Goal: Navigation & Orientation: Find specific page/section

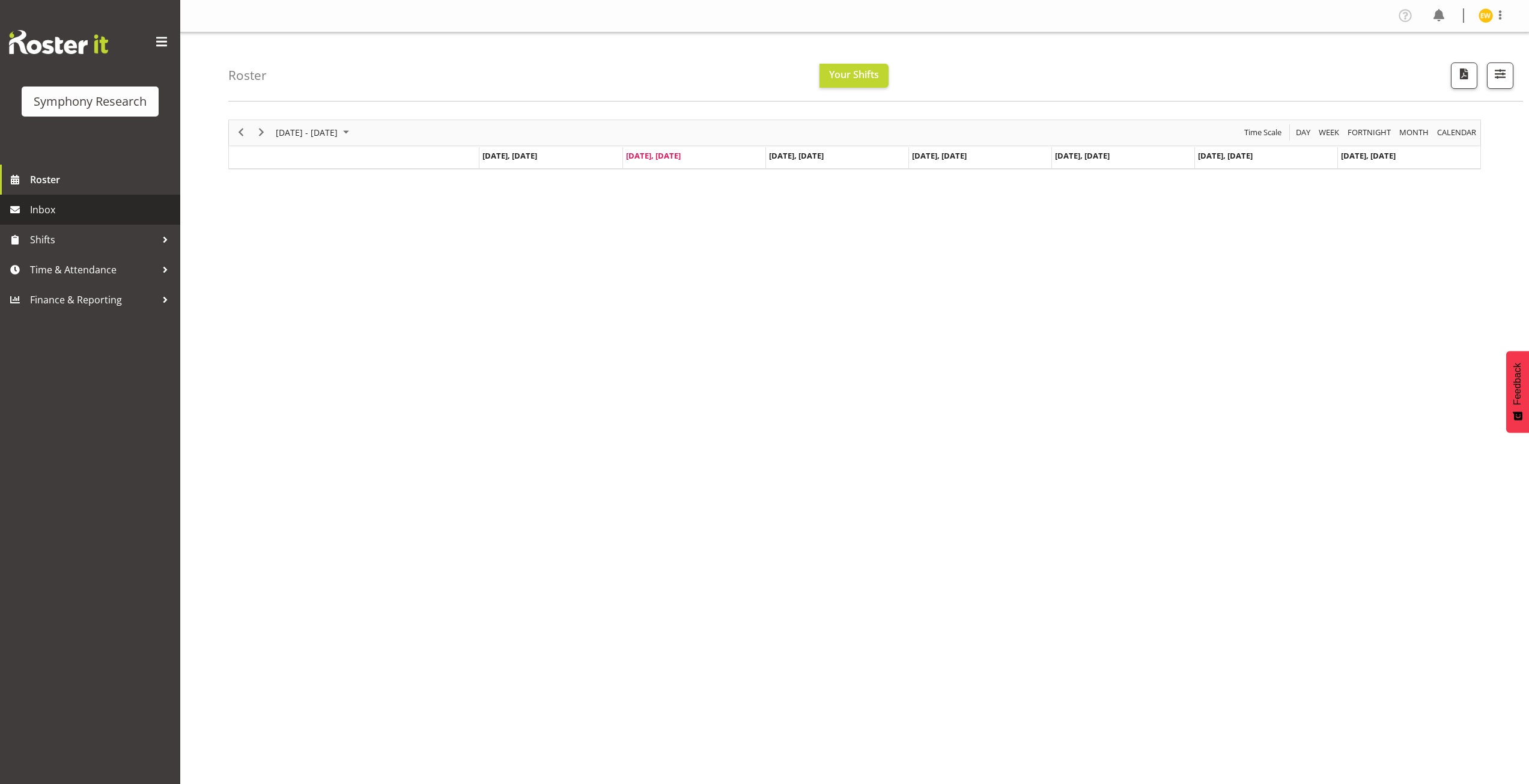
click at [49, 207] on span "Inbox" at bounding box center [102, 210] width 144 height 18
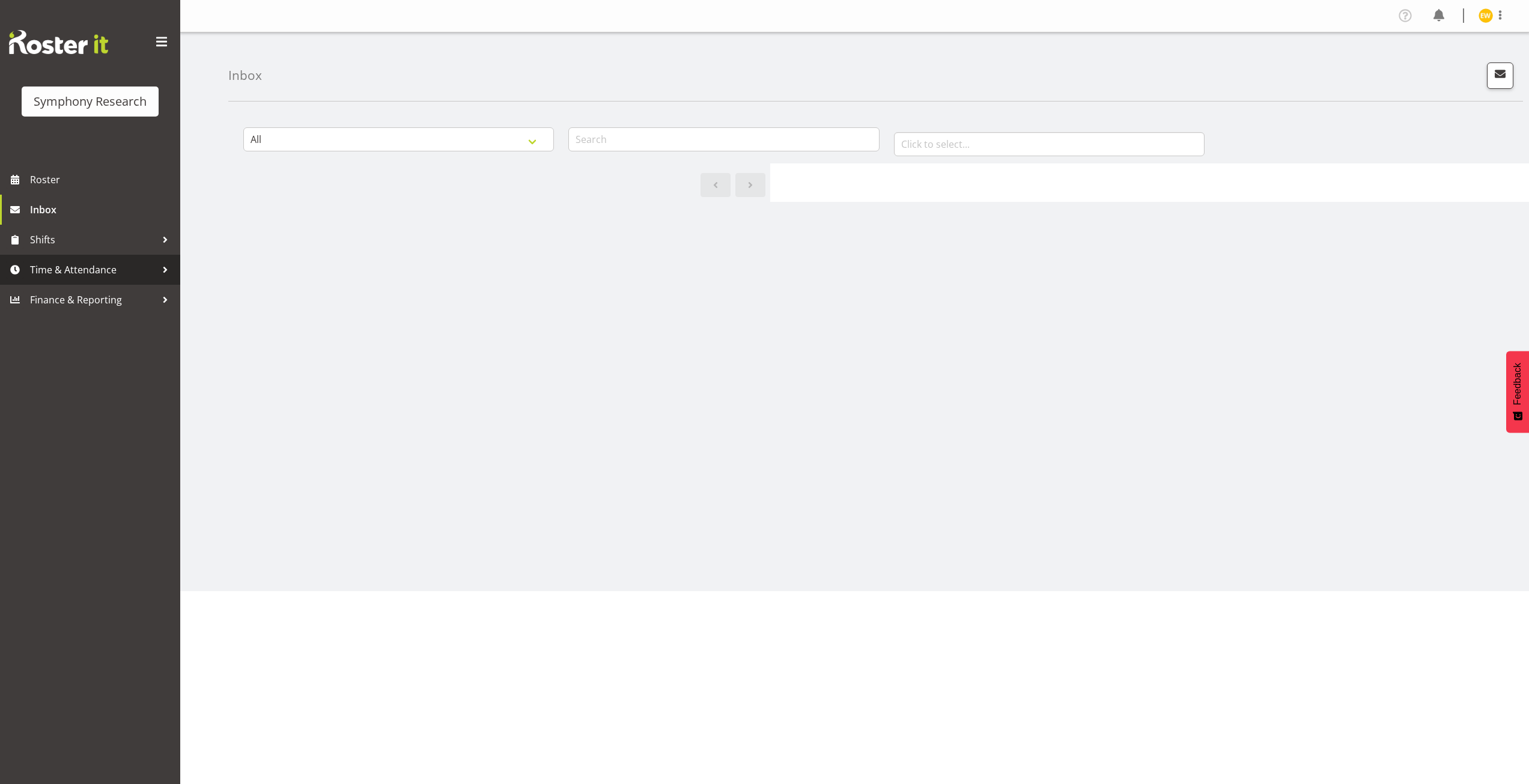
click at [76, 264] on span "Time & Attendance" at bounding box center [93, 269] width 126 height 18
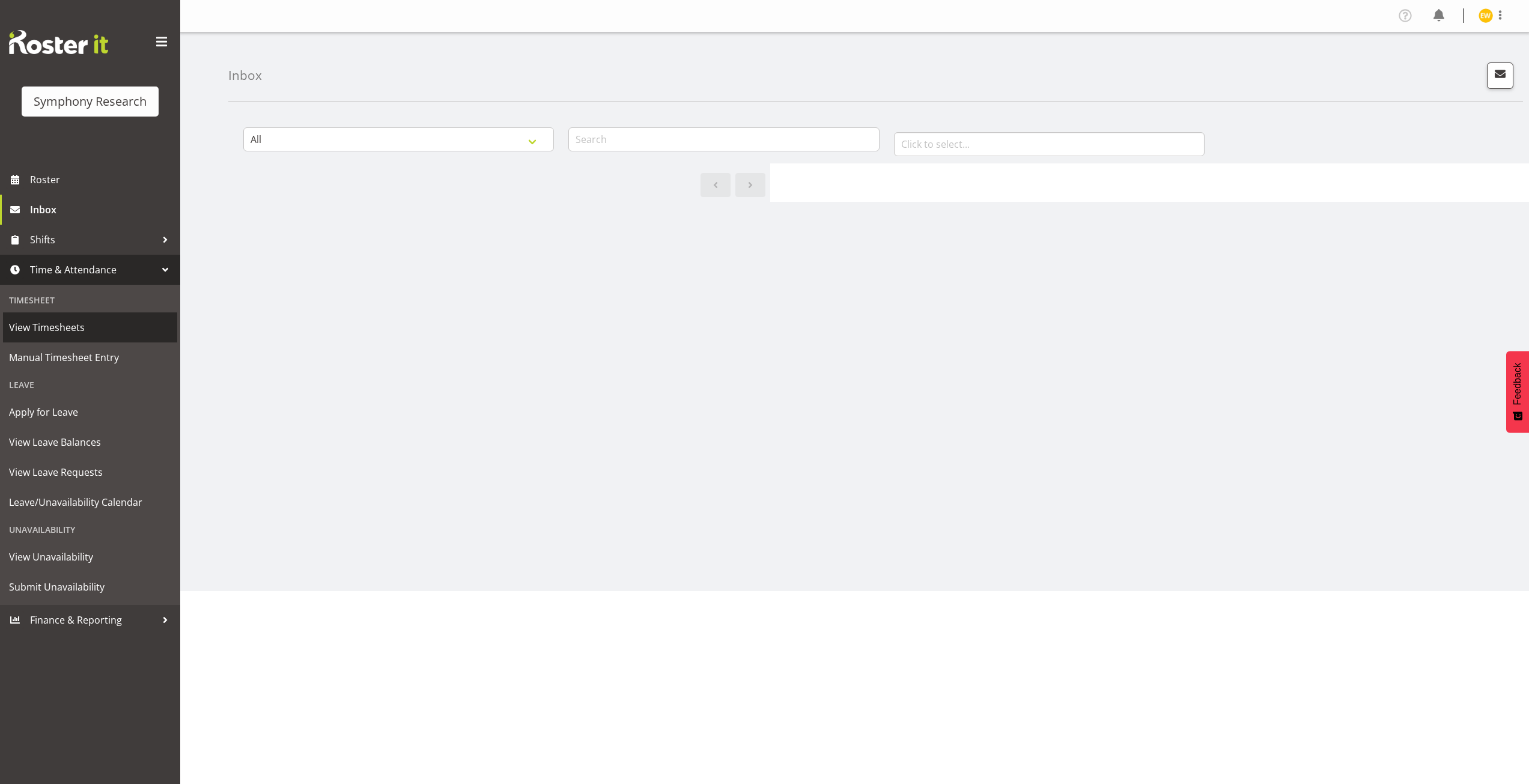
click at [78, 326] on span "View Timesheets" at bounding box center [89, 327] width 162 height 18
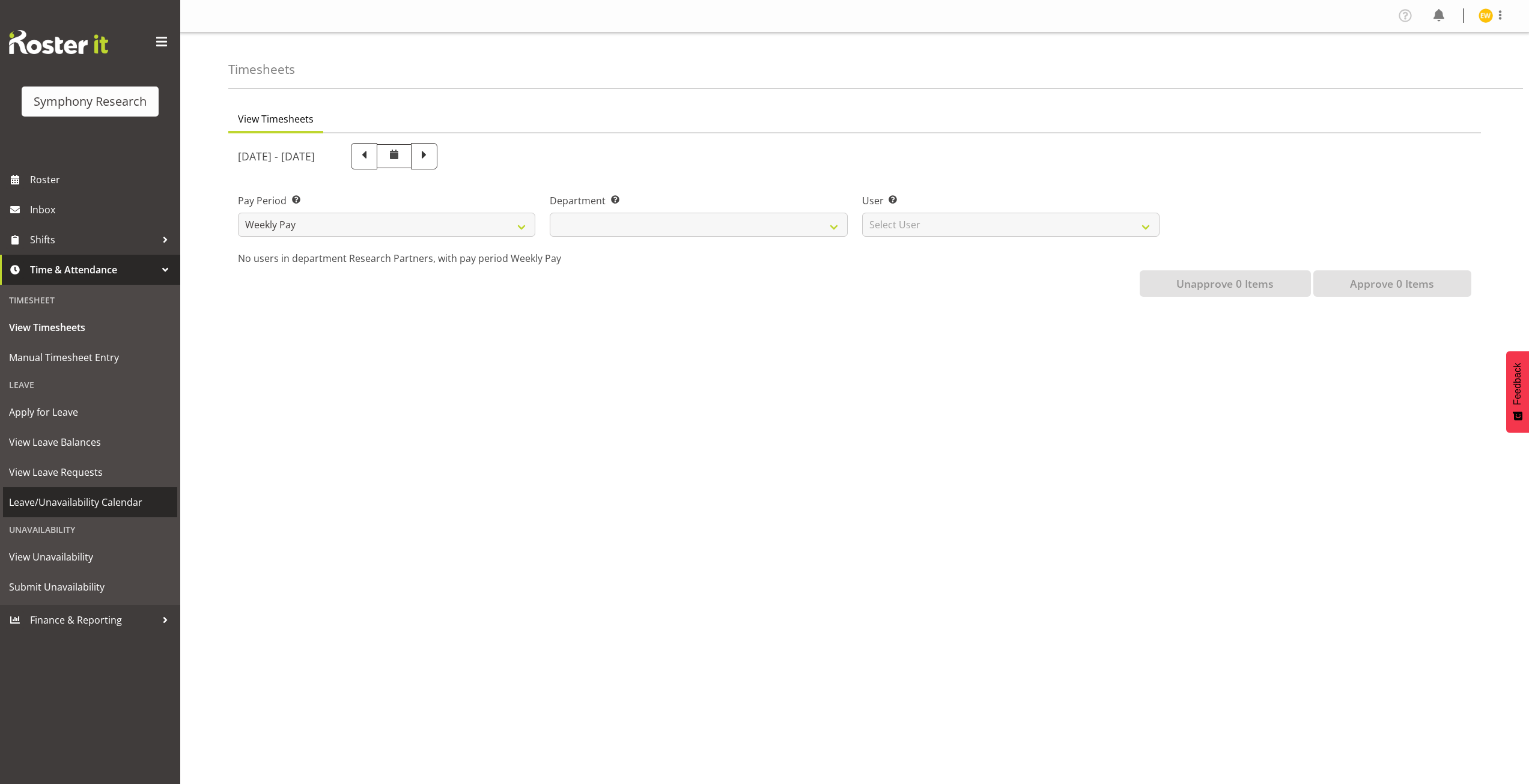
select select
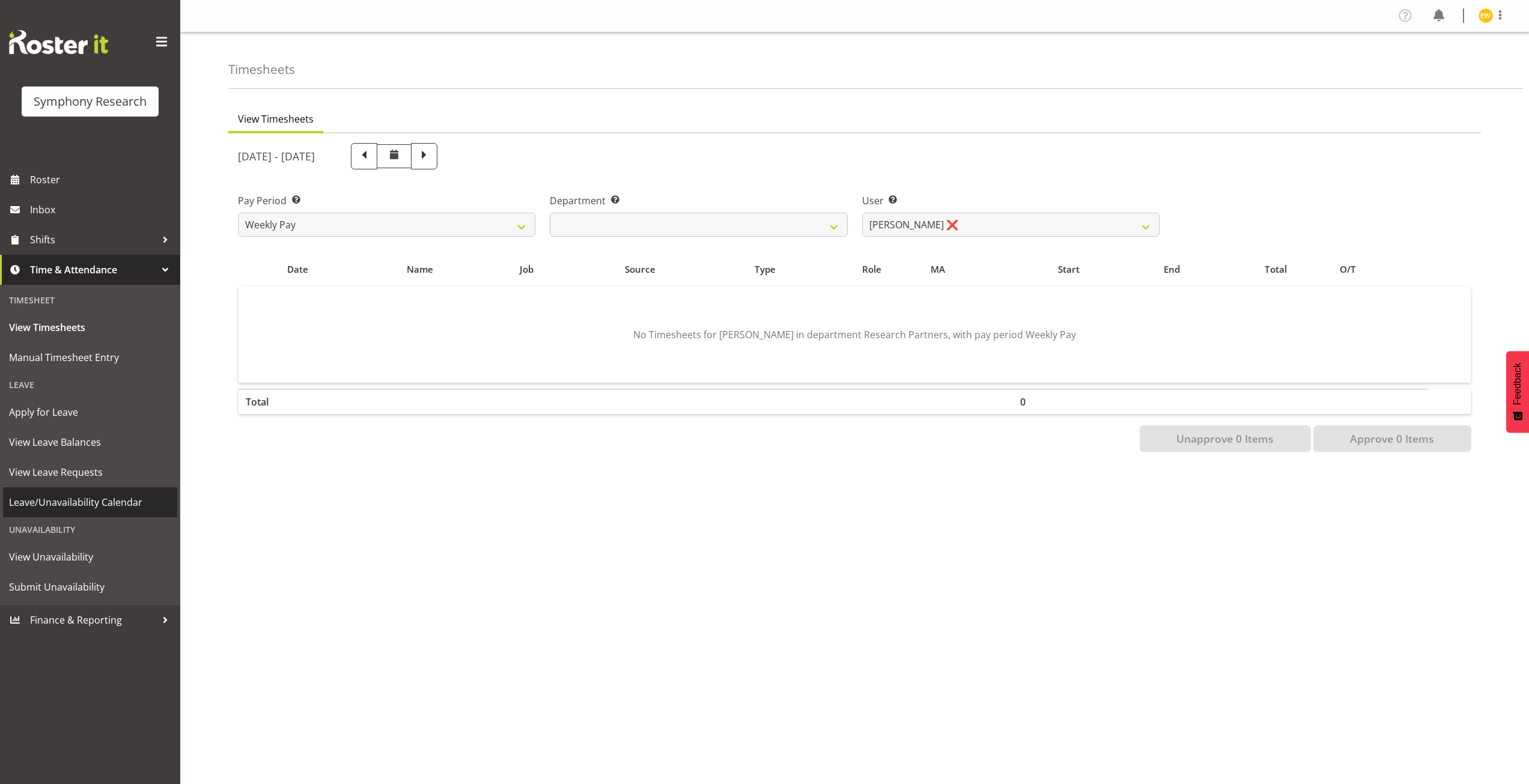
click at [99, 508] on span "Leave/Unavailability Calendar" at bounding box center [89, 502] width 162 height 18
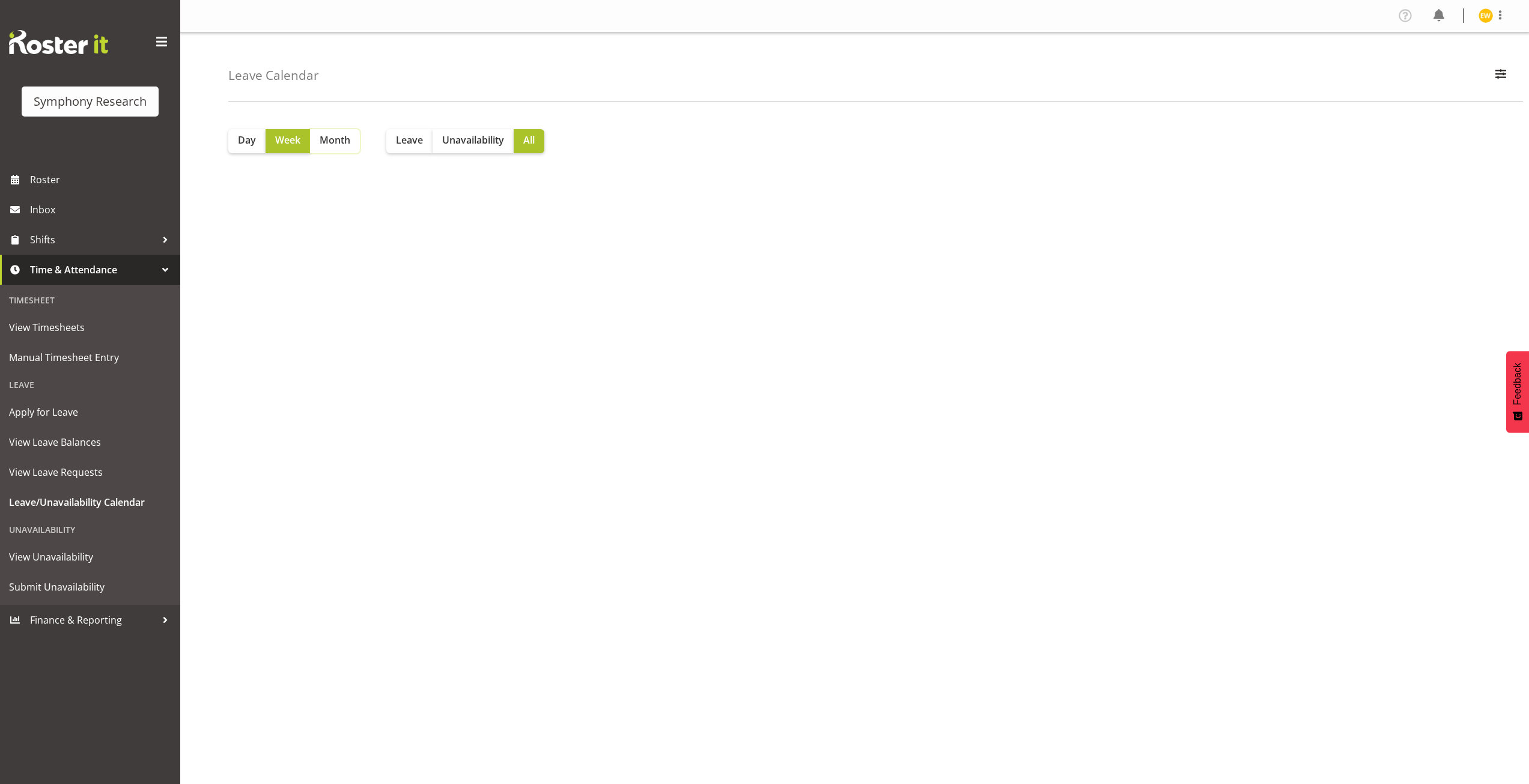
click at [331, 136] on span "Month" at bounding box center [335, 140] width 31 height 14
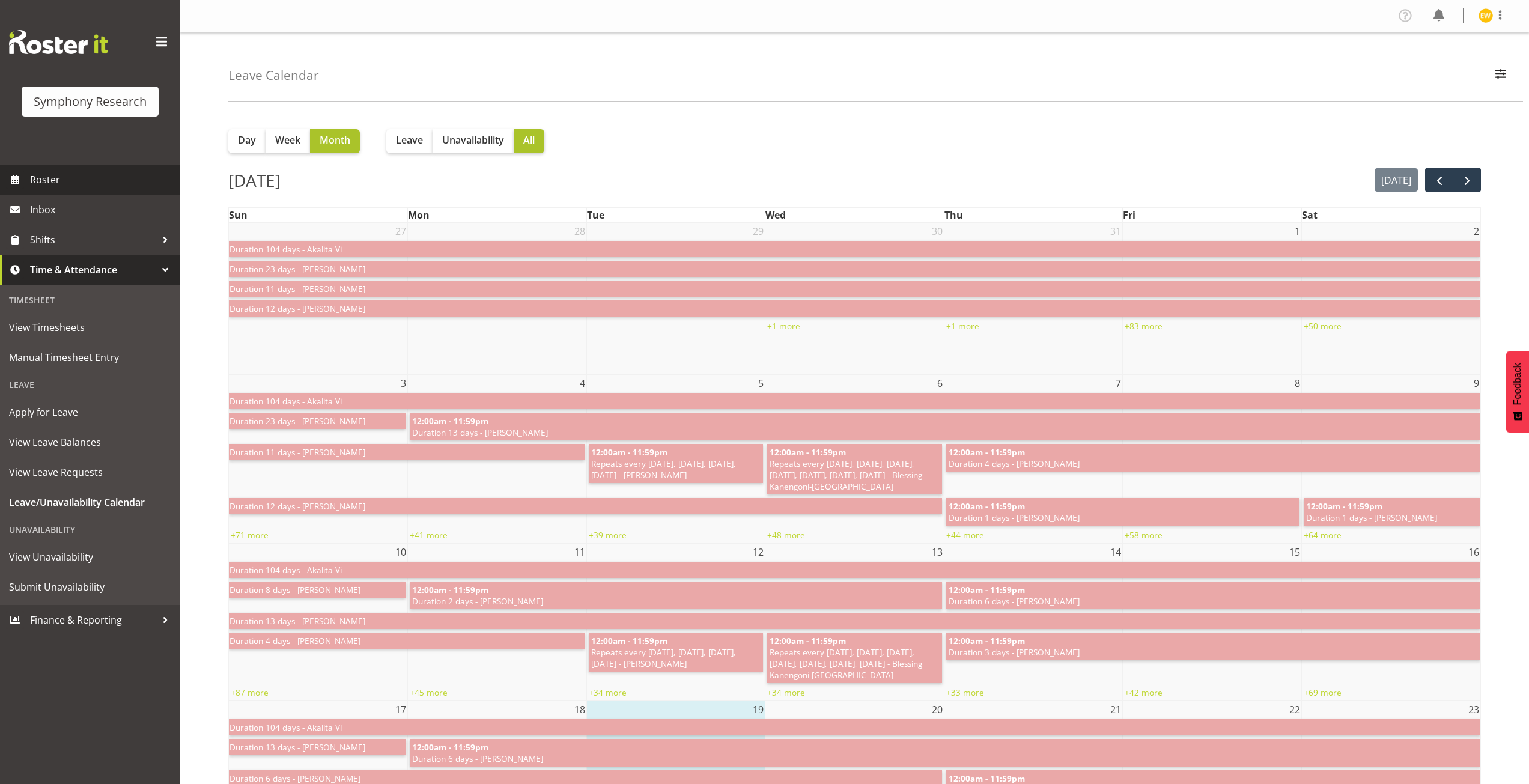
click at [64, 180] on span "Roster" at bounding box center [102, 180] width 144 height 18
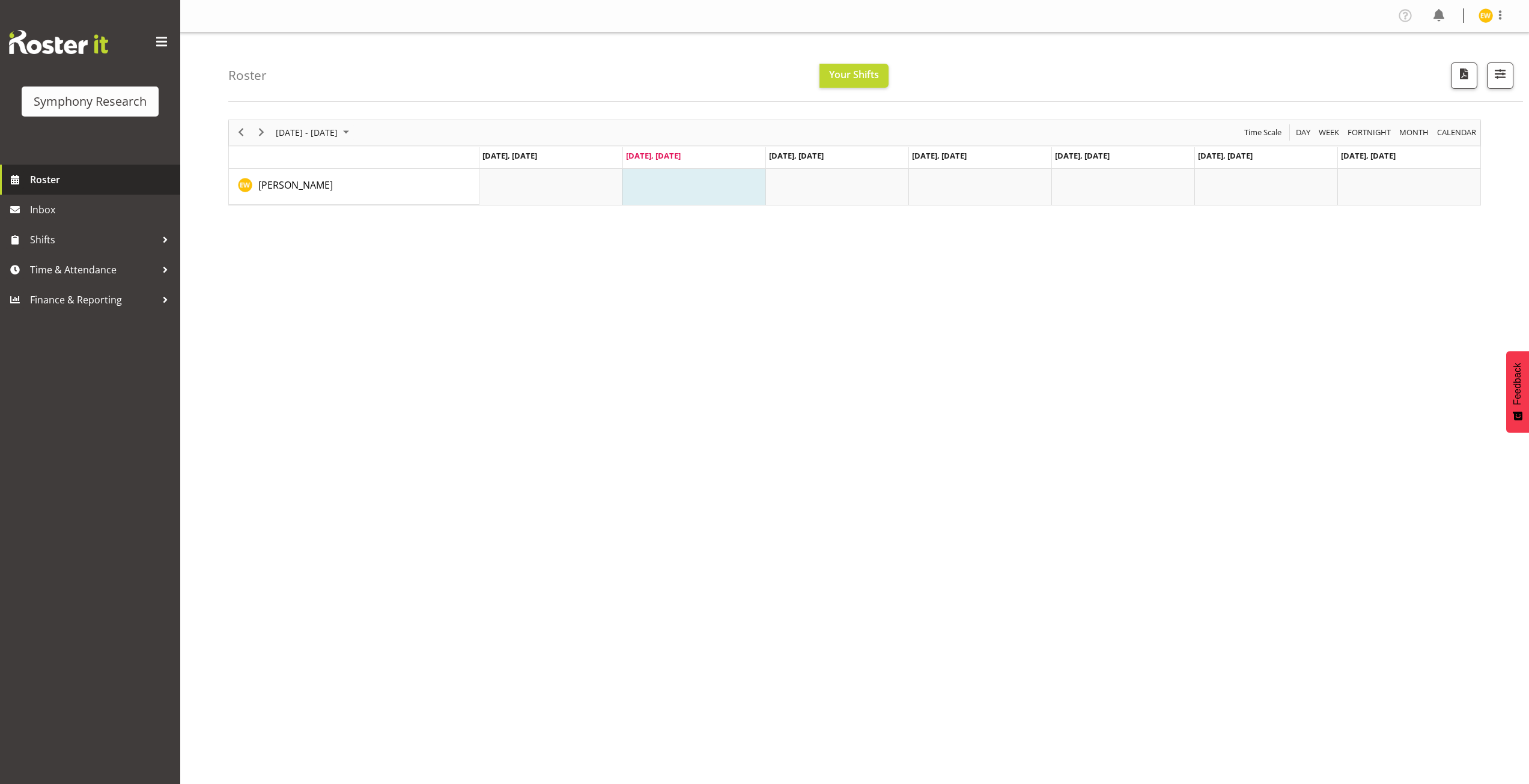
click at [48, 171] on span "Roster" at bounding box center [102, 180] width 144 height 18
click at [849, 83] on button "Your Shifts" at bounding box center [854, 75] width 69 height 24
